Goal: Information Seeking & Learning: Learn about a topic

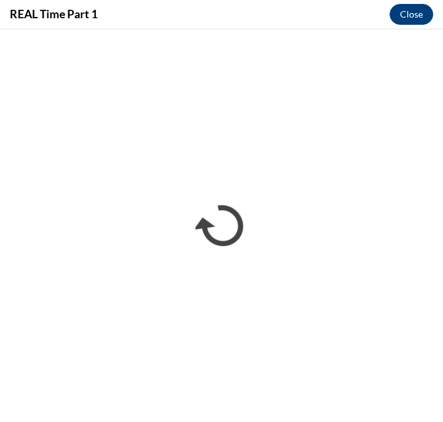
click at [80, 12] on h4 "REAL Time Part 1" at bounding box center [54, 14] width 88 height 16
click at [106, 22] on div "REAL Time Part 1 Close" at bounding box center [221, 14] width 443 height 29
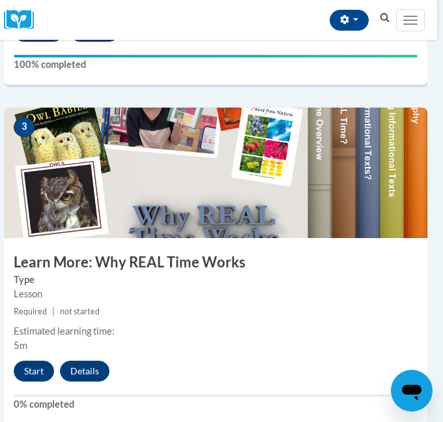
scroll to position [897, 6]
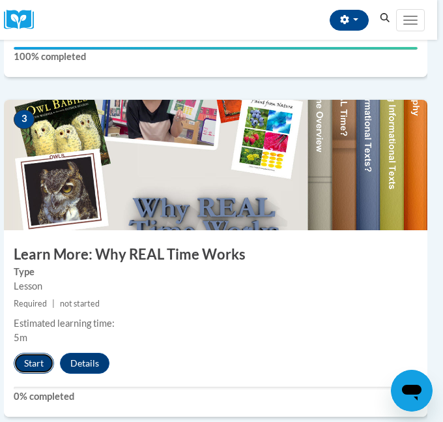
click at [31, 355] on button "Start" at bounding box center [34, 363] width 40 height 21
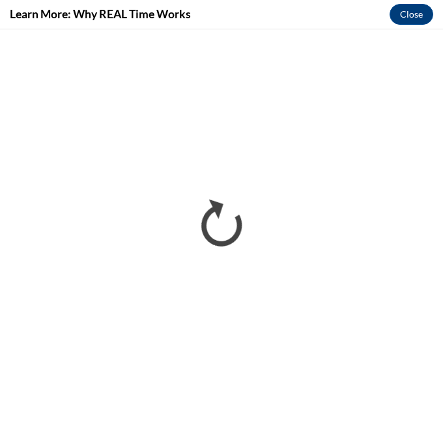
scroll to position [0, 0]
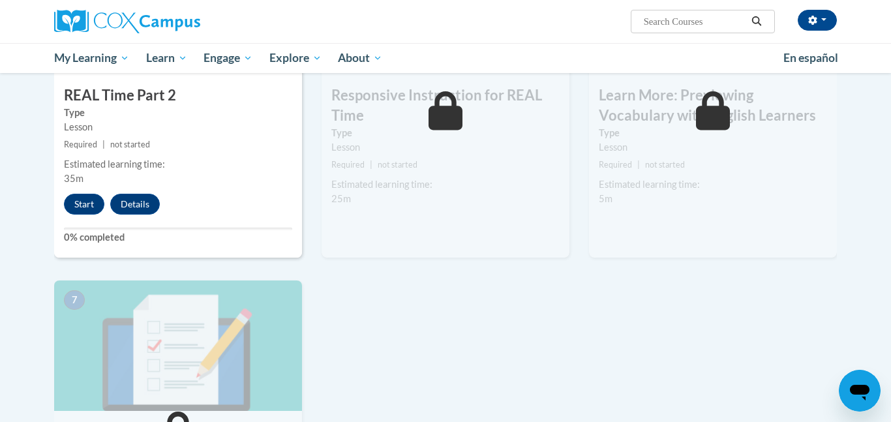
scroll to position [776, 0]
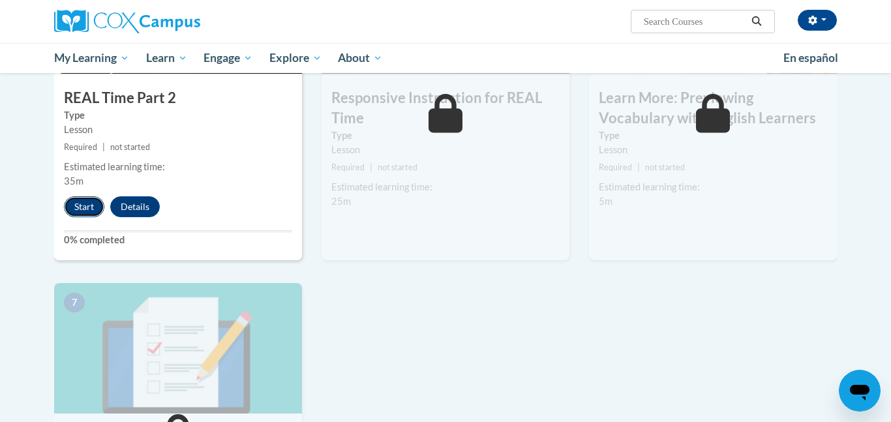
click at [73, 212] on button "Start" at bounding box center [84, 206] width 40 height 21
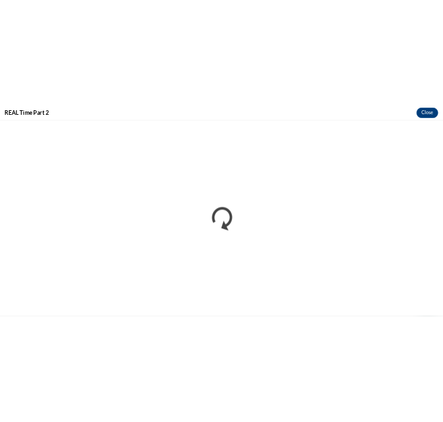
scroll to position [0, 0]
